Goal: Information Seeking & Learning: Learn about a topic

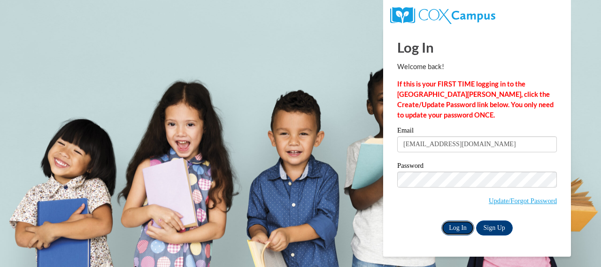
click at [452, 223] on input "Log In" at bounding box center [457, 227] width 33 height 15
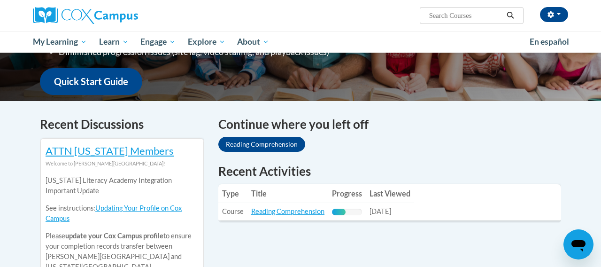
scroll to position [260, 0]
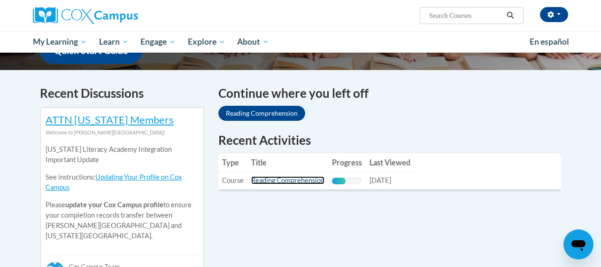
click at [307, 179] on link "Reading Comprehension" at bounding box center [287, 180] width 73 height 8
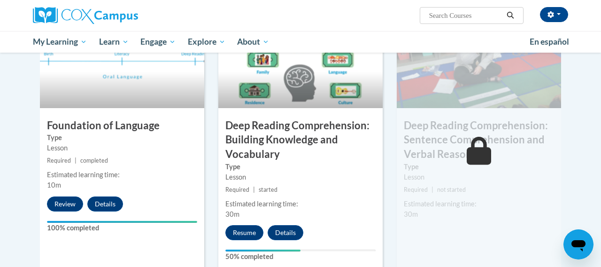
scroll to position [544, 0]
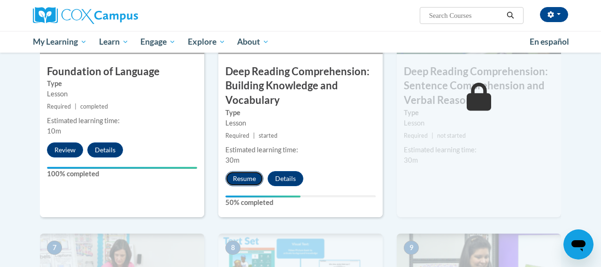
click at [252, 183] on button "Resume" at bounding box center [244, 178] width 38 height 15
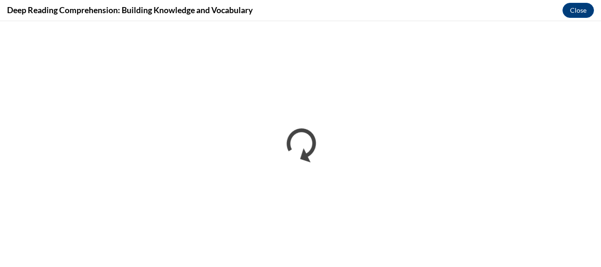
scroll to position [0, 0]
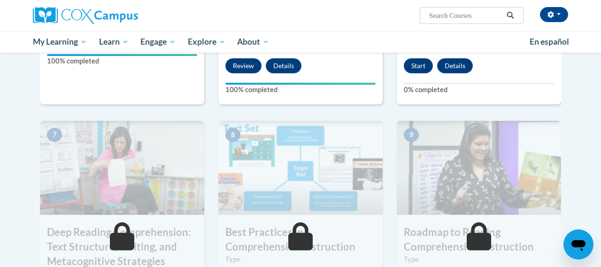
scroll to position [658, 0]
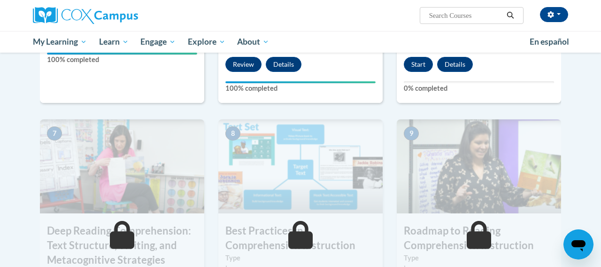
click at [421, 61] on button "Start" at bounding box center [418, 64] width 29 height 15
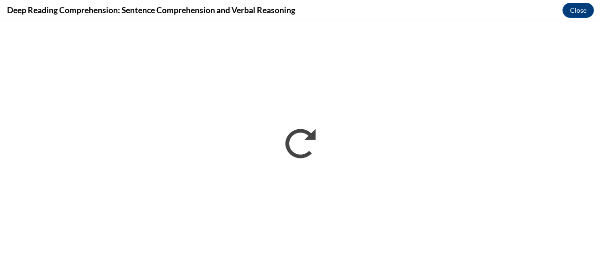
scroll to position [0, 0]
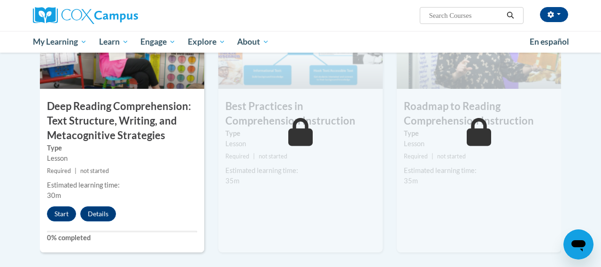
scroll to position [771, 0]
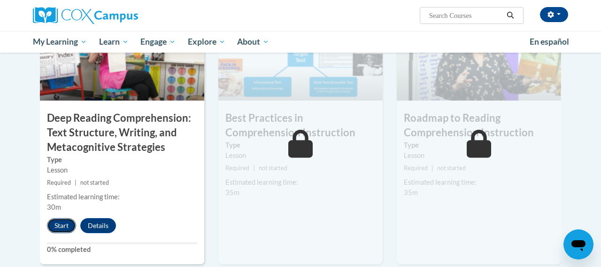
click at [60, 222] on button "Start" at bounding box center [61, 225] width 29 height 15
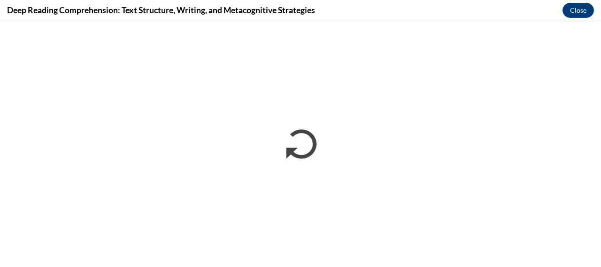
scroll to position [0, 0]
